Goal: Information Seeking & Learning: Learn about a topic

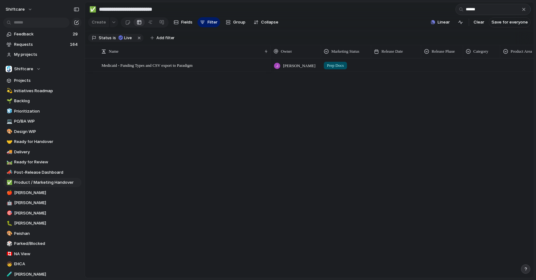
scroll to position [29, 0]
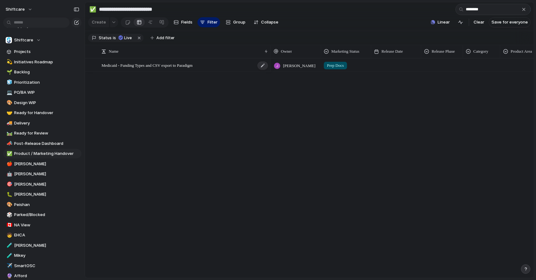
type input "********"
click at [238, 64] on div "Medicaid - Funding Types and CSV export to Paradigm" at bounding box center [185, 65] width 167 height 13
